Goal: Task Accomplishment & Management: Manage account settings

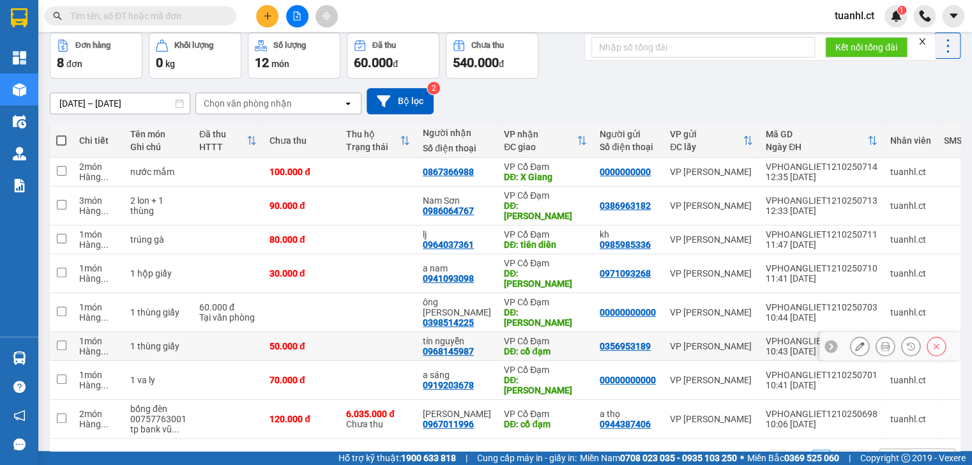
scroll to position [59, 0]
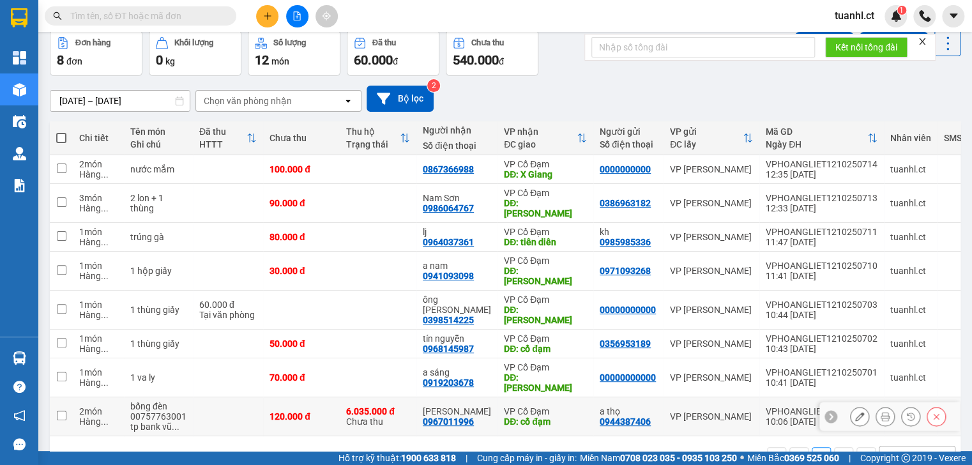
click at [87, 416] on div "Hàng ..." at bounding box center [98, 421] width 38 height 10
checkbox input "true"
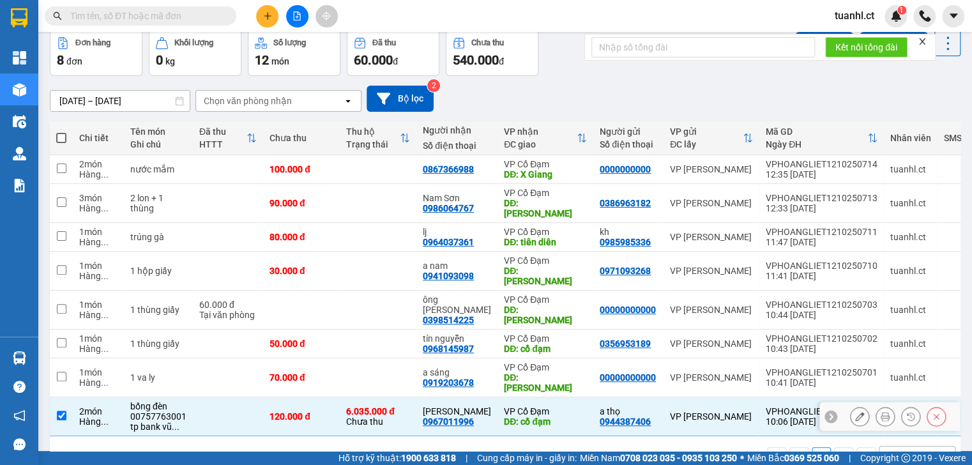
click at [86, 377] on div "Hàng ..." at bounding box center [98, 382] width 38 height 10
checkbox input "true"
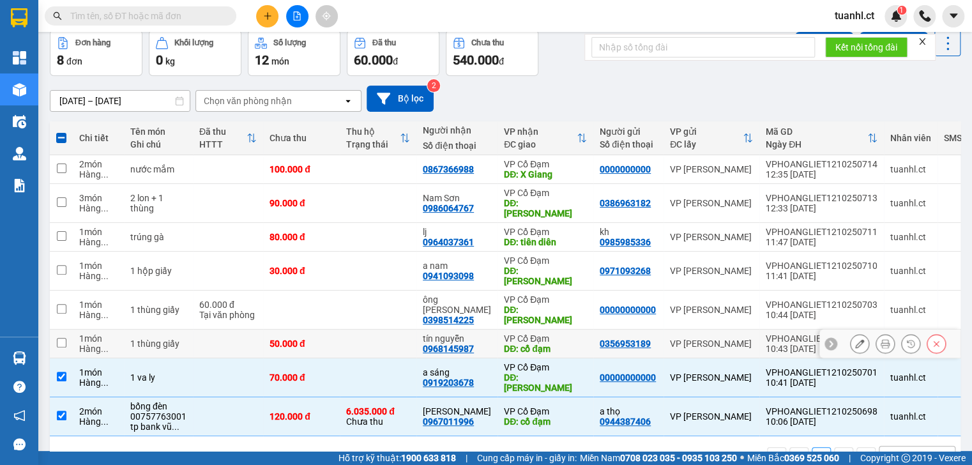
click at [86, 333] on div "1 món" at bounding box center [98, 338] width 38 height 10
checkbox input "true"
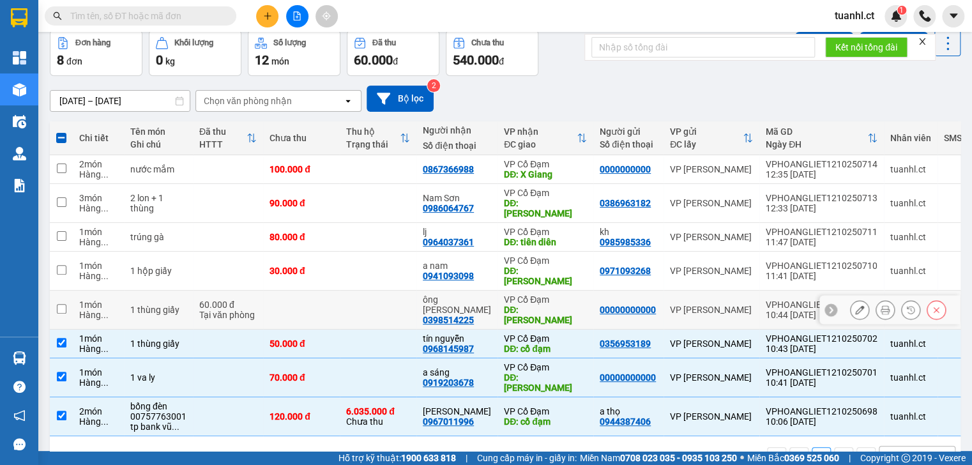
click at [91, 310] on div "Hàng ..." at bounding box center [98, 315] width 38 height 10
checkbox input "true"
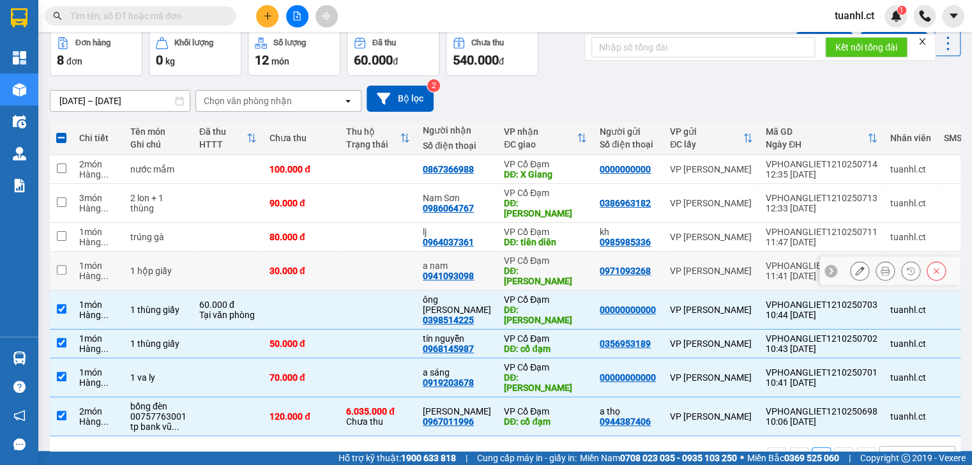
click at [97, 271] on div "Hàng ..." at bounding box center [98, 276] width 38 height 10
checkbox input "true"
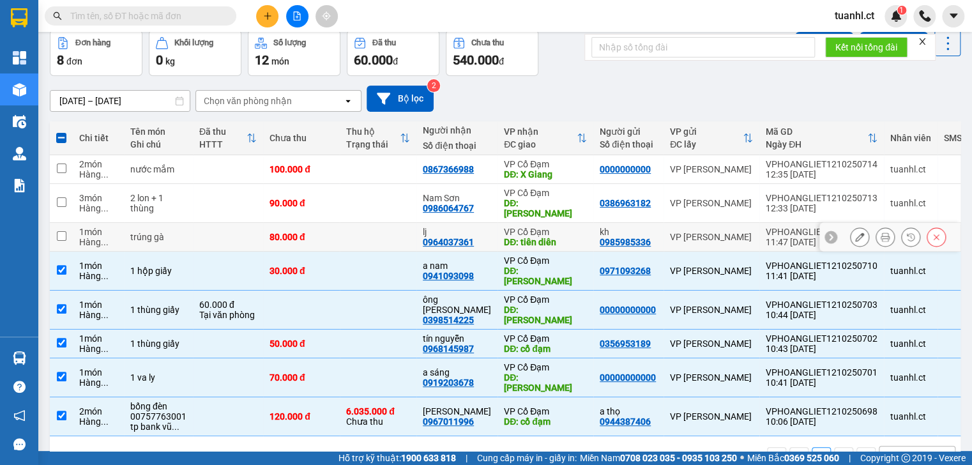
click at [107, 237] on div "Hàng ..." at bounding box center [98, 242] width 38 height 10
checkbox input "true"
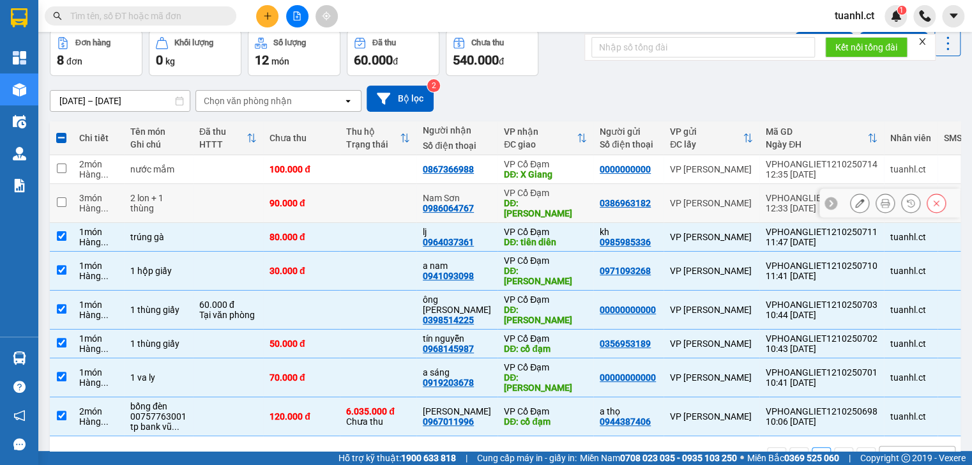
click at [115, 193] on div "3 món" at bounding box center [98, 198] width 38 height 10
checkbox input "true"
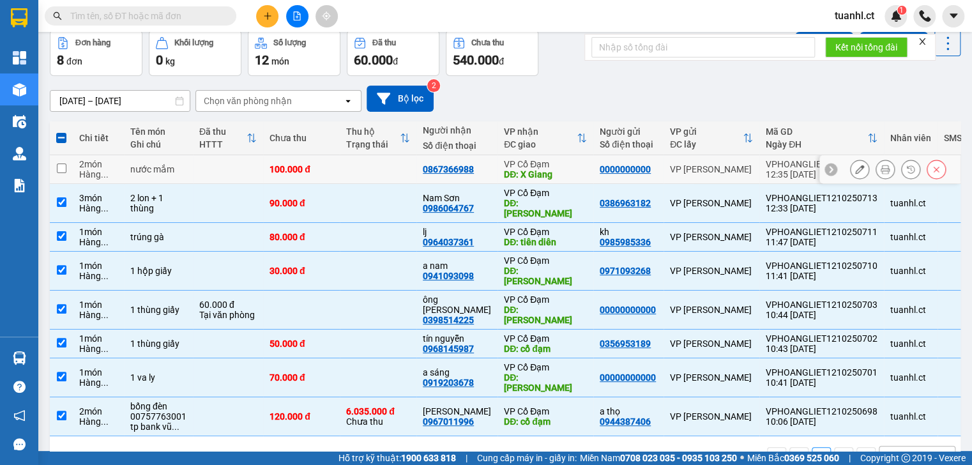
click at [118, 162] on td "2 món Hàng ..." at bounding box center [98, 169] width 51 height 29
checkbox input "true"
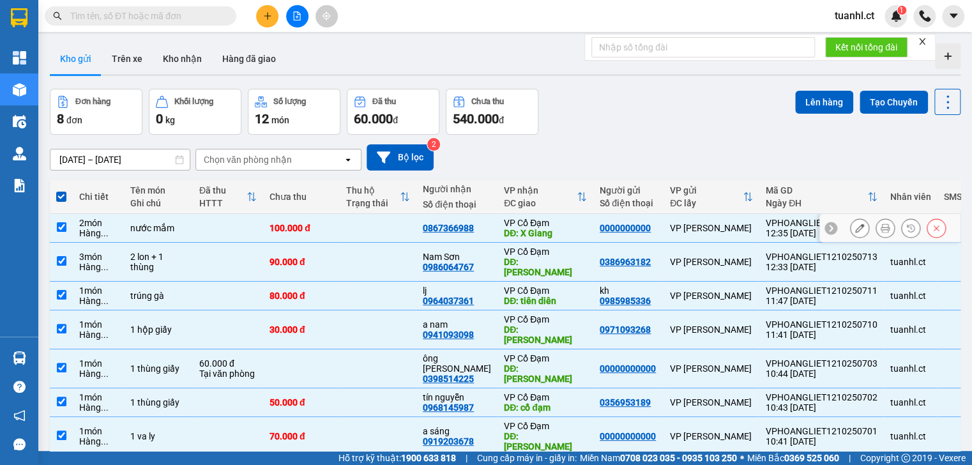
scroll to position [0, 0]
click at [807, 107] on button "Lên hàng" at bounding box center [824, 102] width 58 height 23
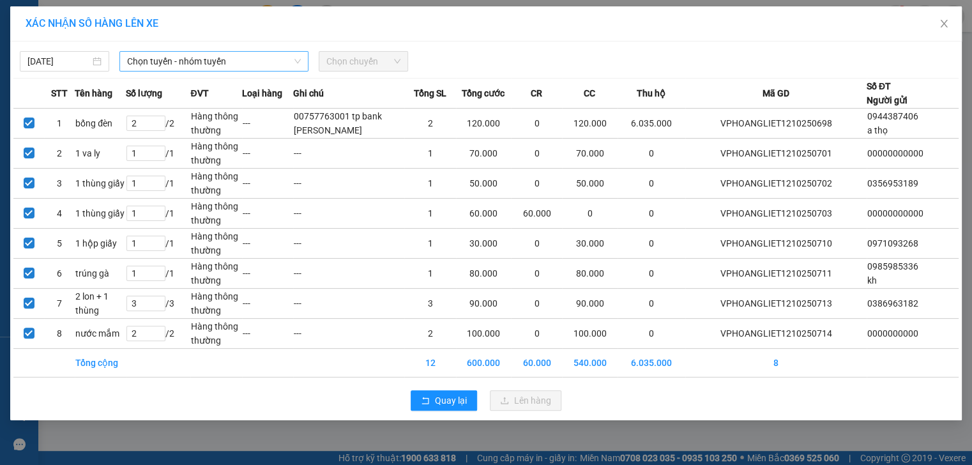
click at [290, 63] on span "Chọn tuyến - nhóm tuyến" at bounding box center [214, 61] width 174 height 19
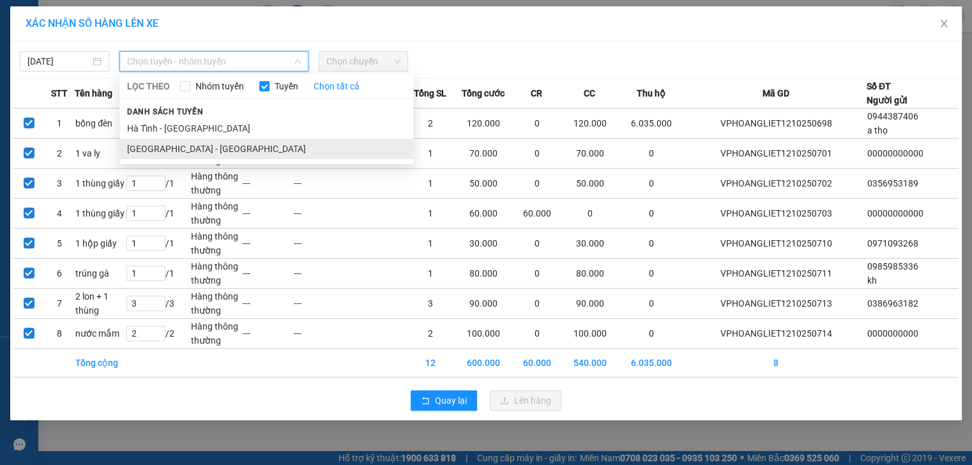
click at [218, 148] on li "[GEOGRAPHIC_DATA] - [GEOGRAPHIC_DATA]" at bounding box center [266, 149] width 294 height 20
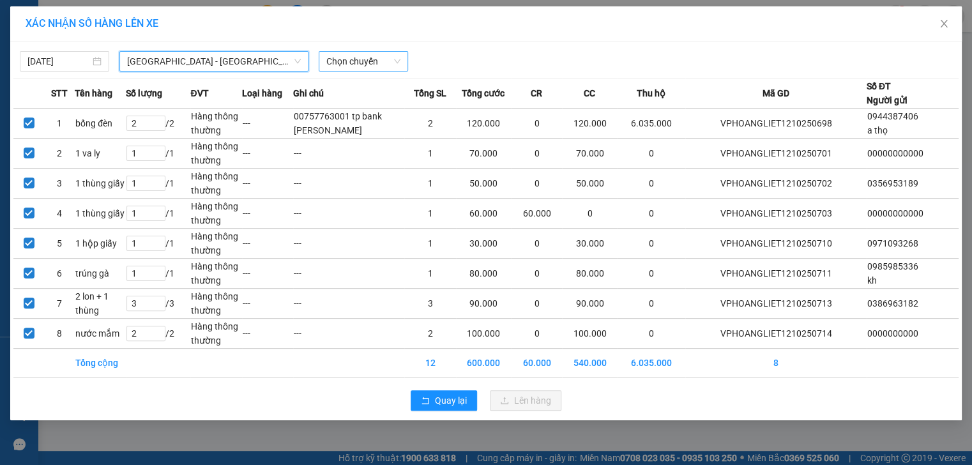
click at [366, 67] on span "Chọn chuyến" at bounding box center [363, 61] width 74 height 19
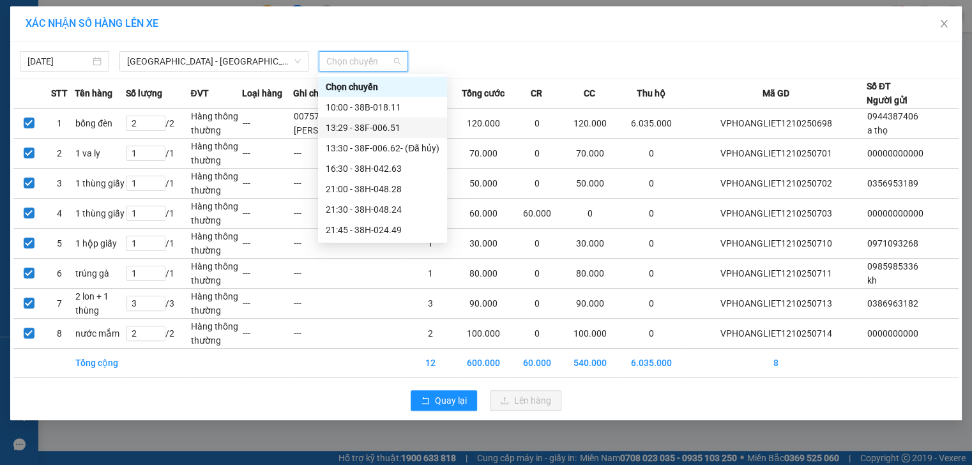
click at [384, 128] on div "13:29 - 38F-006.51" at bounding box center [383, 128] width 114 height 14
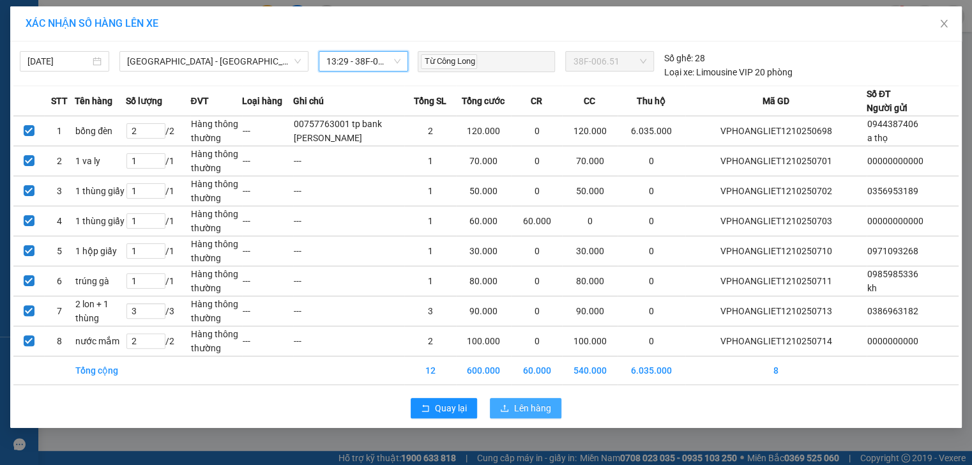
click at [534, 406] on span "Lên hàng" at bounding box center [532, 408] width 37 height 14
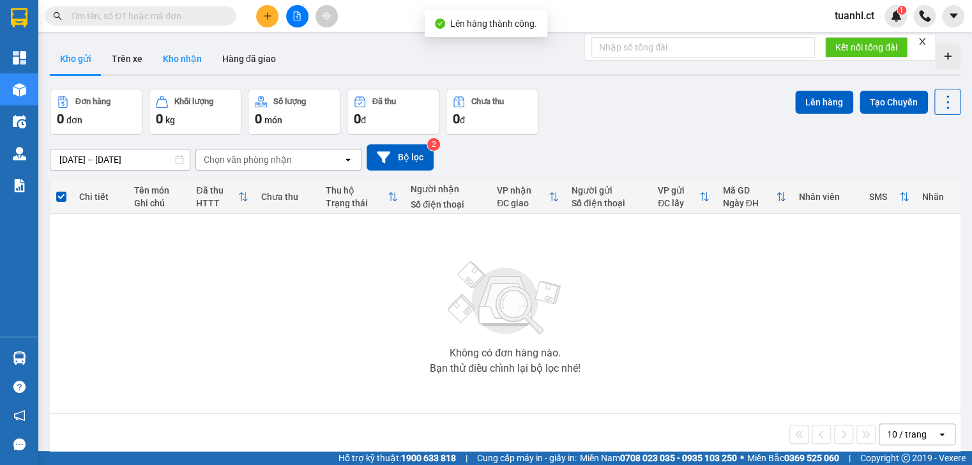
click at [169, 61] on button "Kho nhận" at bounding box center [182, 58] width 59 height 31
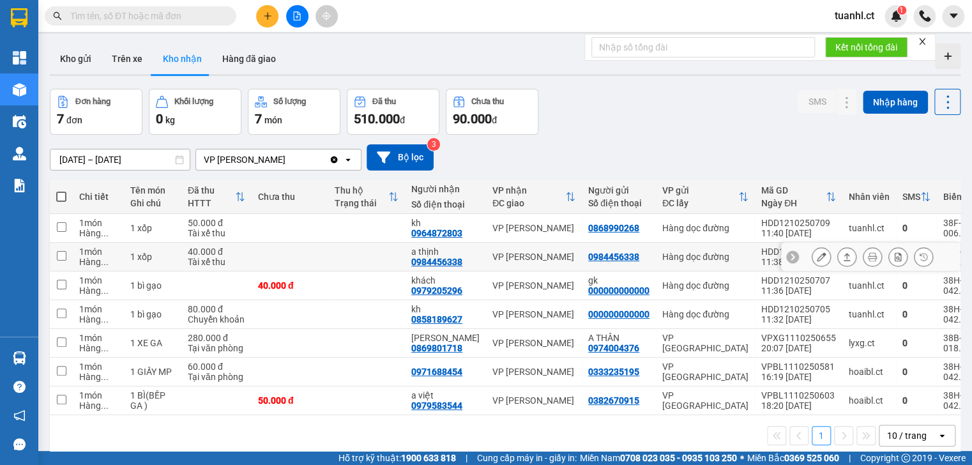
click at [812, 255] on button at bounding box center [821, 257] width 18 height 22
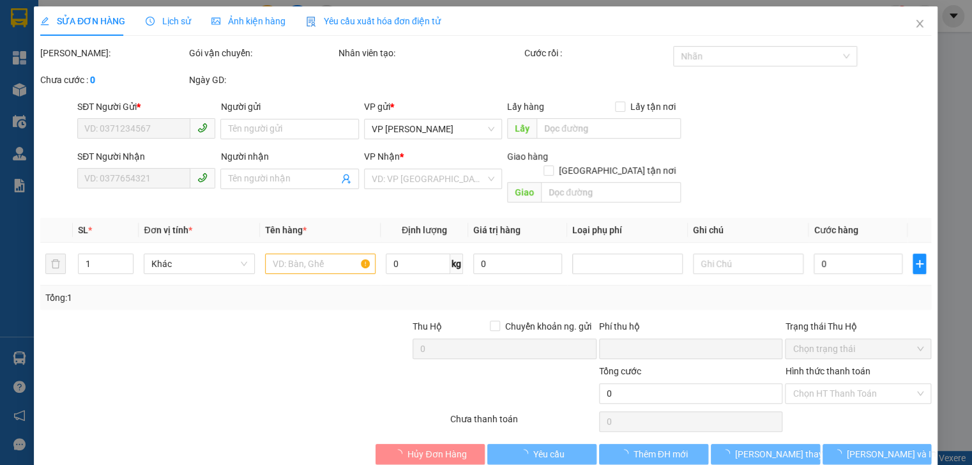
type input "0984456338"
type input "a thịnh"
type input "0"
type input "40.000"
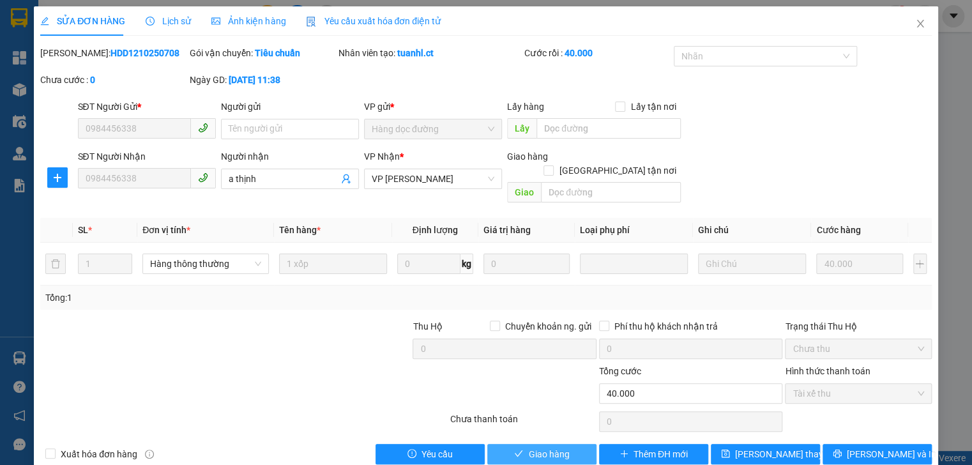
click at [550, 447] on span "Giao hàng" at bounding box center [548, 454] width 41 height 14
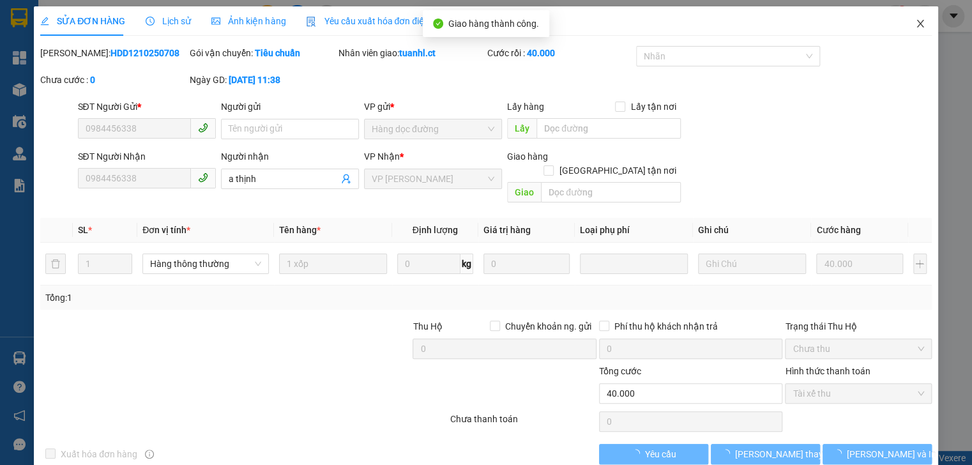
click at [915, 24] on icon "close" at bounding box center [920, 24] width 10 height 10
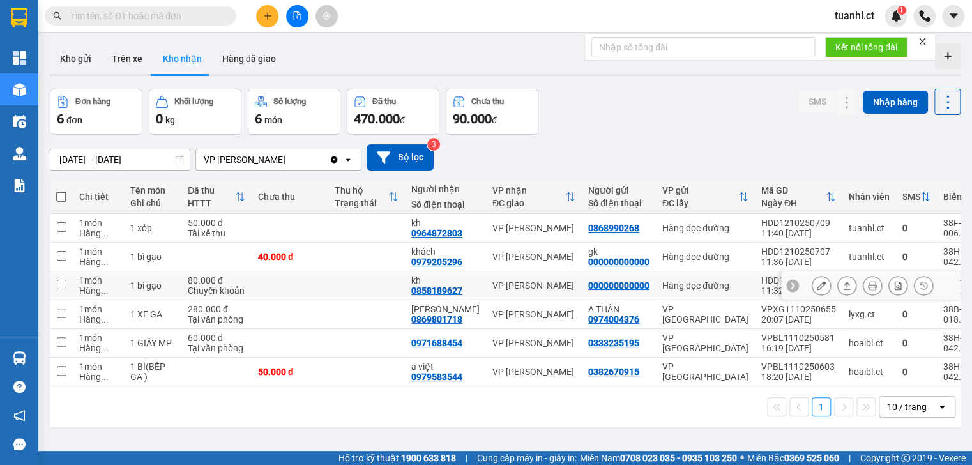
click at [812, 283] on button at bounding box center [821, 286] width 18 height 22
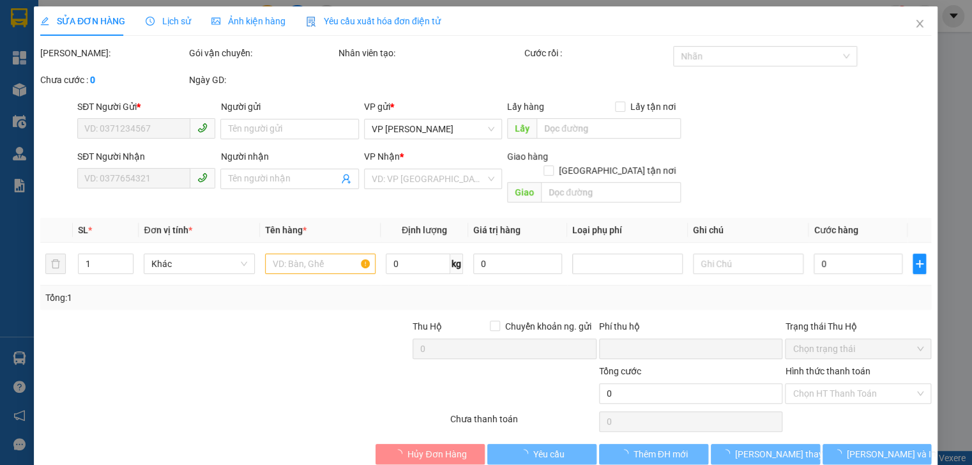
type input "000000000000"
type input "0858189627"
type input "kh"
type input "0"
type input "80.000"
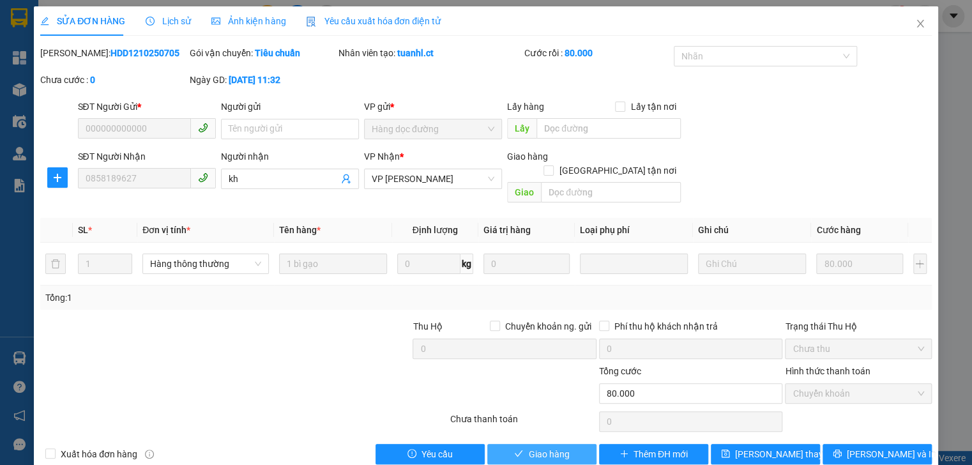
click at [523, 444] on button "Giao hàng" at bounding box center [541, 454] width 109 height 20
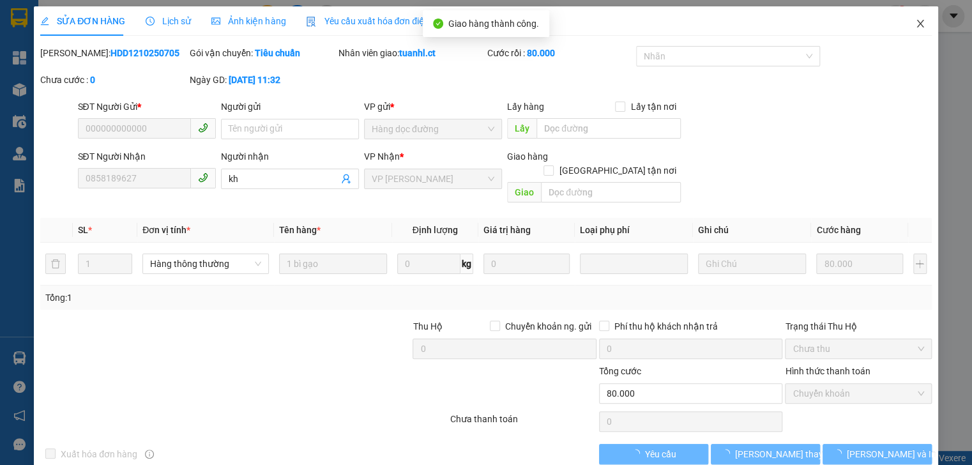
click at [916, 24] on icon "close" at bounding box center [919, 24] width 7 height 8
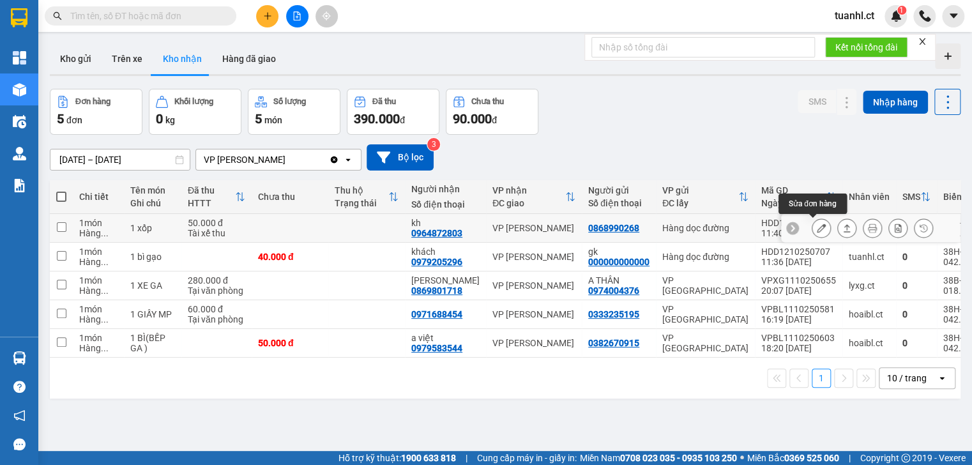
click at [818, 225] on button at bounding box center [821, 228] width 18 height 22
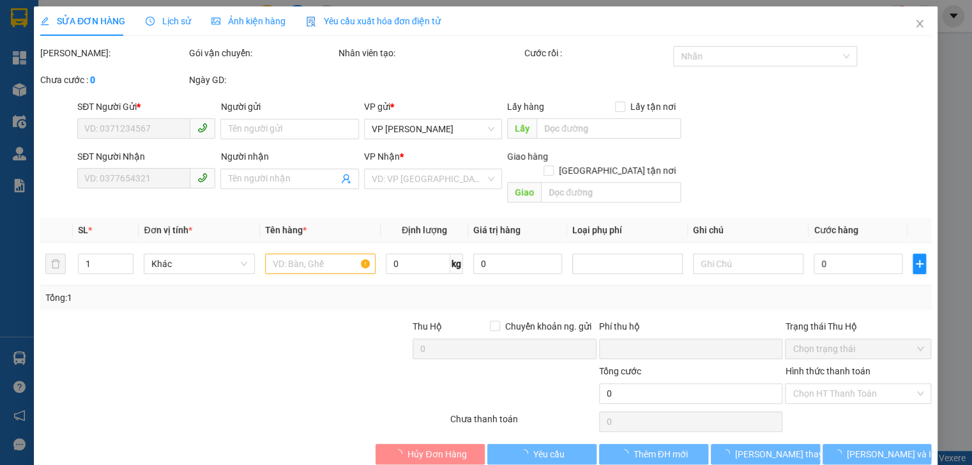
type input "0868990268"
type input "0964872803"
type input "kh"
type input "0"
type input "50.000"
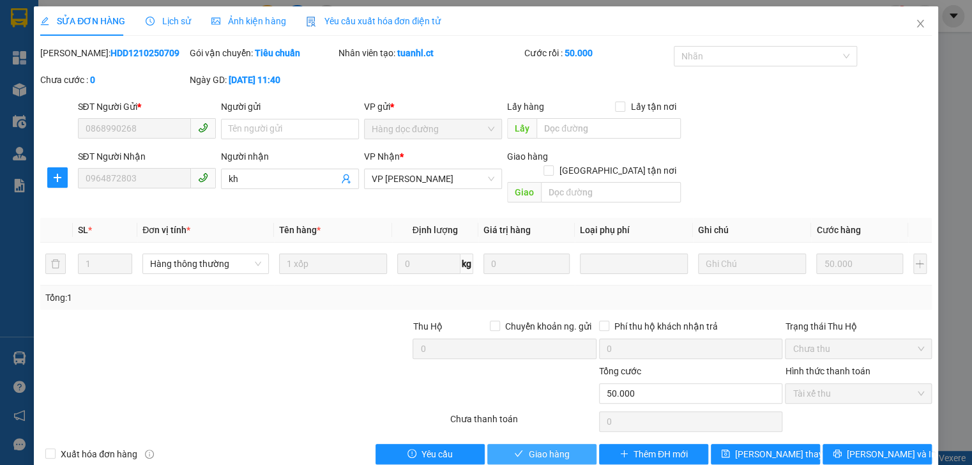
click at [559, 447] on button "Giao hàng" at bounding box center [541, 454] width 109 height 20
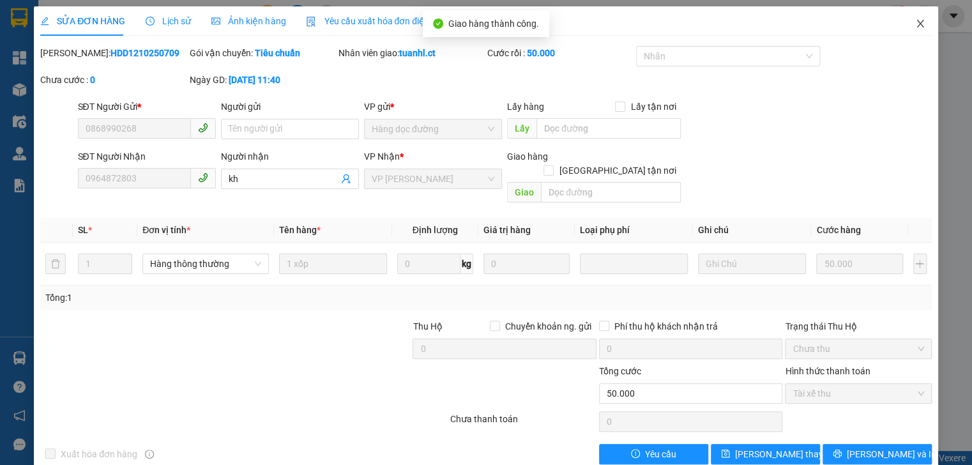
click at [915, 20] on icon "close" at bounding box center [920, 24] width 10 height 10
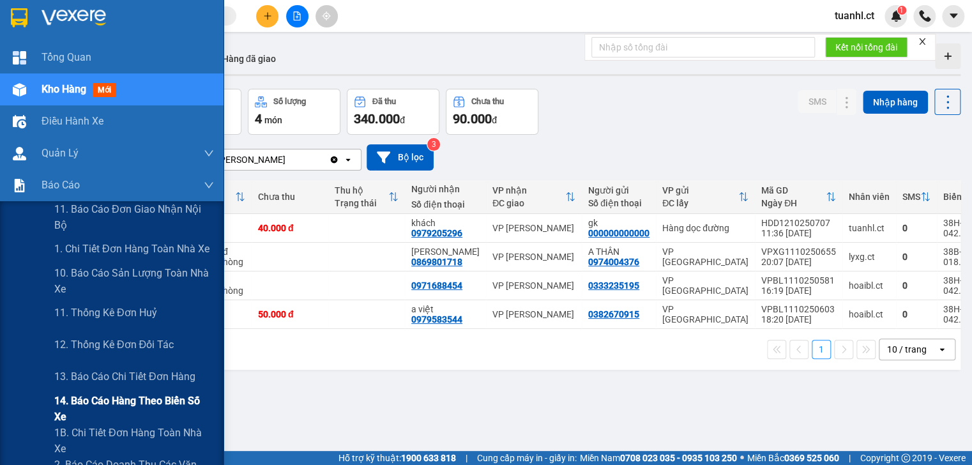
scroll to position [51, 0]
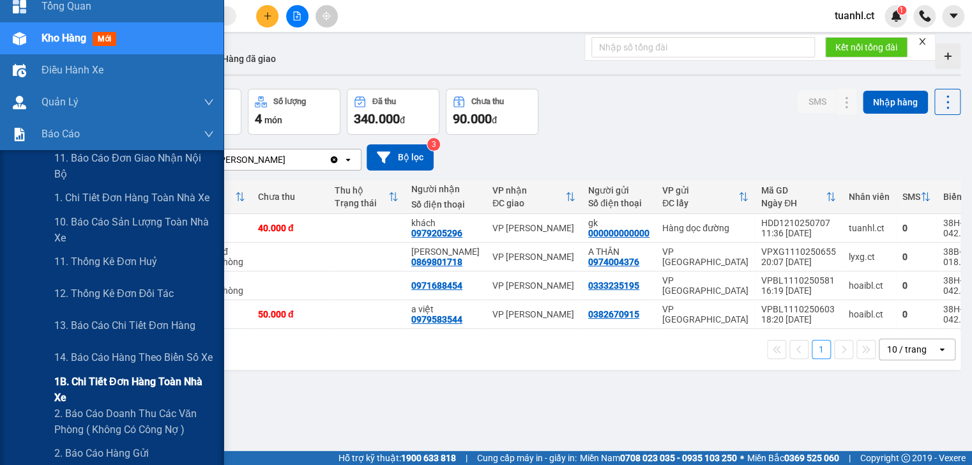
click at [103, 388] on span "1B. Chi tiết đơn hàng toàn nhà xe" at bounding box center [134, 389] width 160 height 32
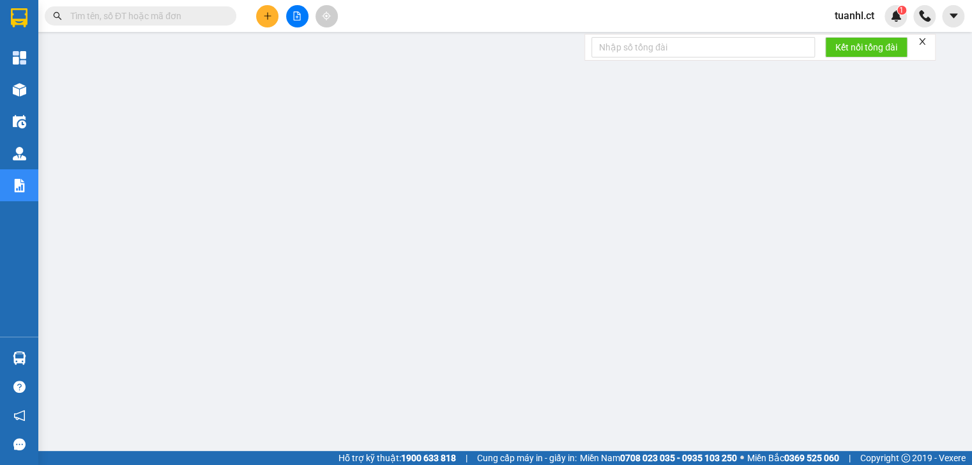
click at [617, 17] on div "Kết quả tìm kiếm ( 0 ) Bộ lọc No Data tuanhl.ct 1" at bounding box center [486, 16] width 972 height 32
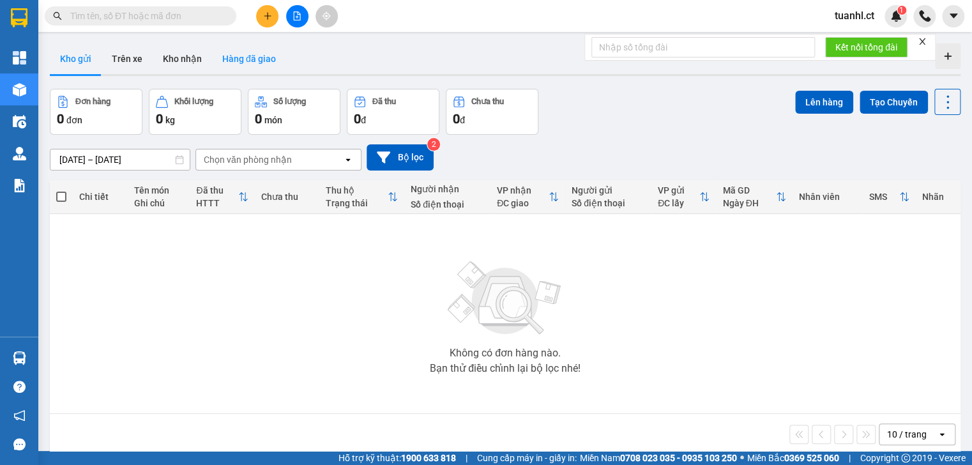
click at [235, 61] on button "Hàng đã giao" at bounding box center [249, 58] width 74 height 31
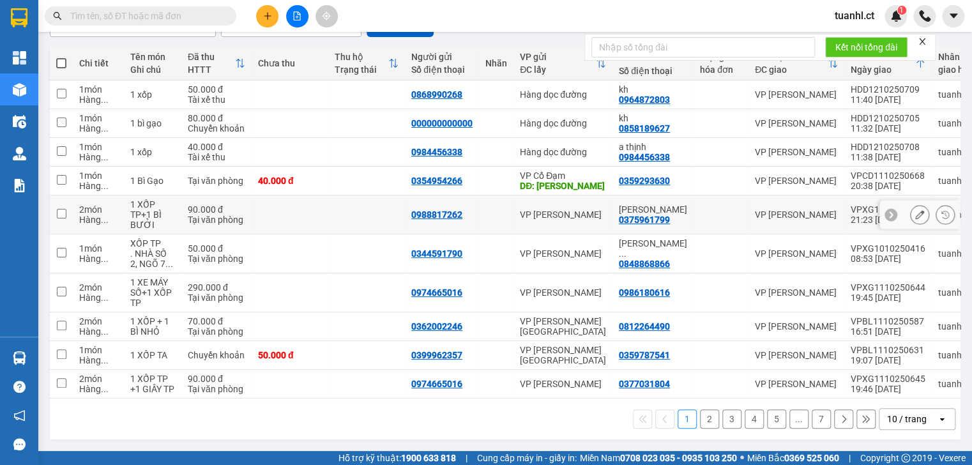
scroll to position [136, 0]
click at [704, 416] on button "2" at bounding box center [709, 418] width 19 height 19
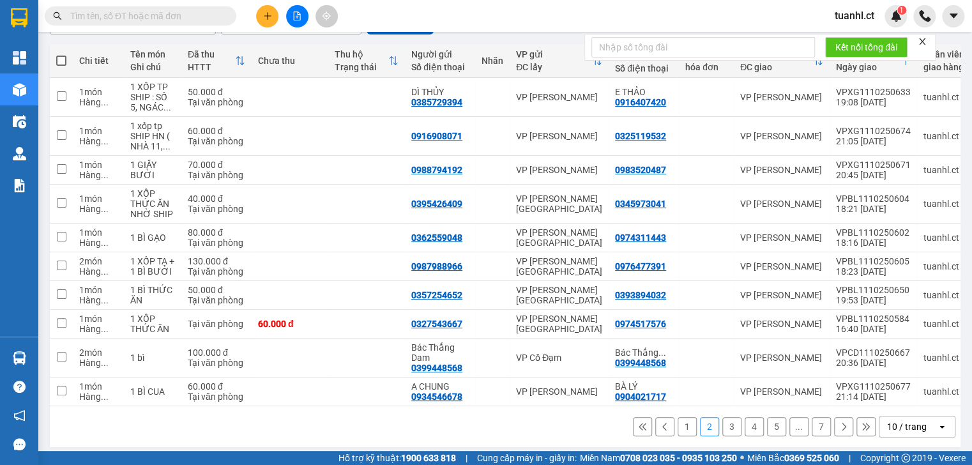
click at [723, 436] on button "3" at bounding box center [731, 426] width 19 height 19
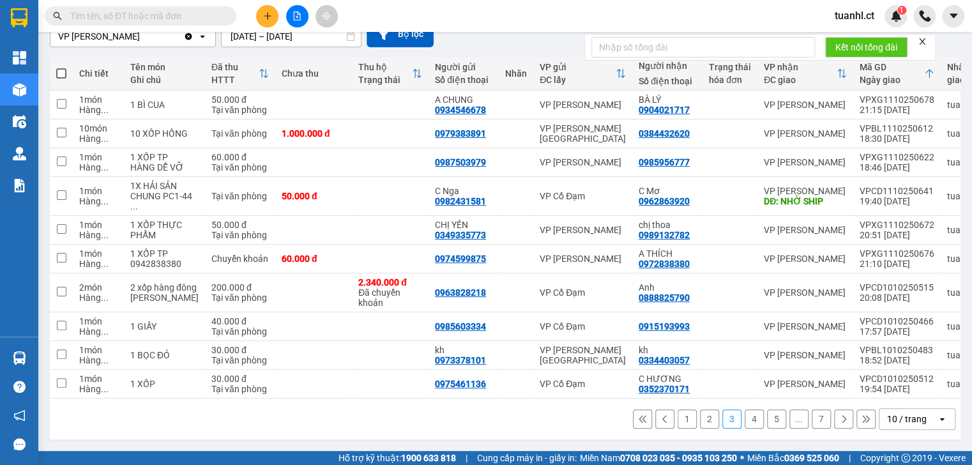
click at [745, 421] on button "4" at bounding box center [753, 418] width 19 height 19
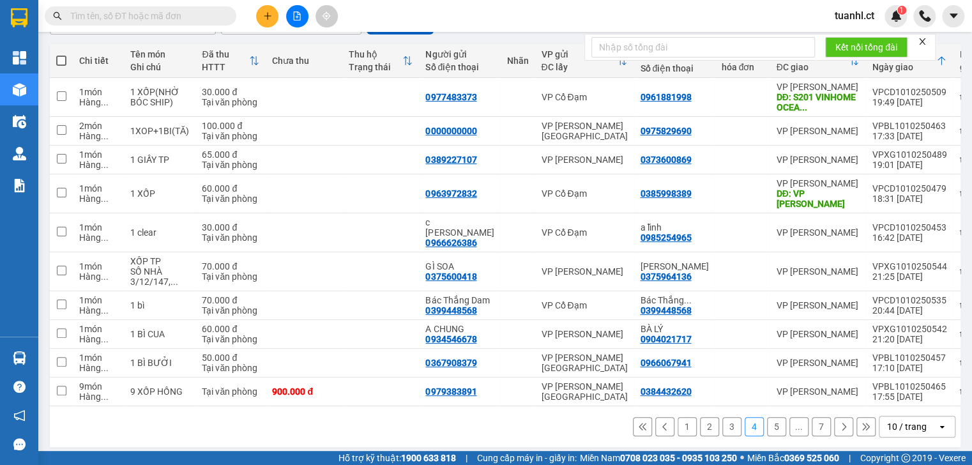
click at [767, 423] on button "5" at bounding box center [776, 426] width 19 height 19
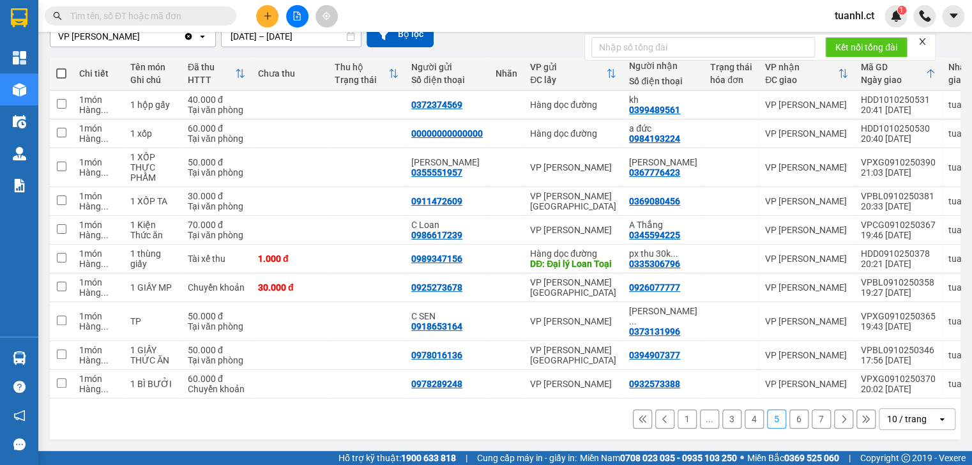
scroll to position [126, 0]
